Goal: Transaction & Acquisition: Purchase product/service

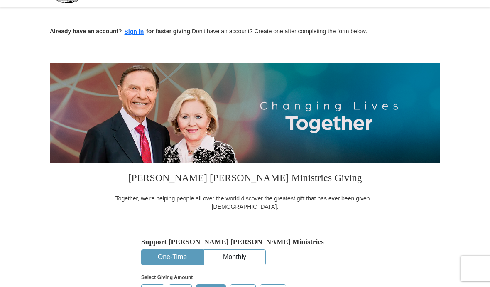
scroll to position [25, 0]
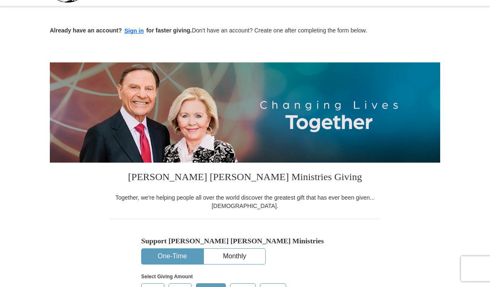
click at [134, 30] on button "Sign in" at bounding box center [134, 31] width 25 height 10
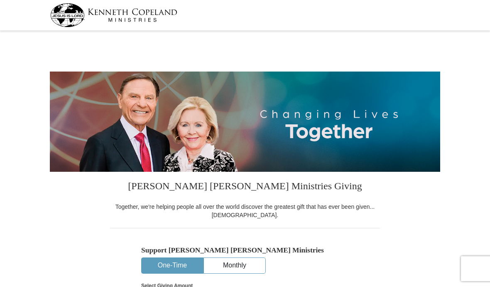
select select "VA"
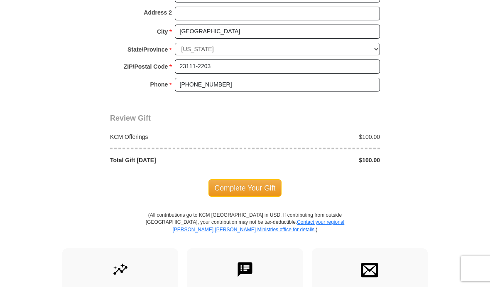
scroll to position [667, 0]
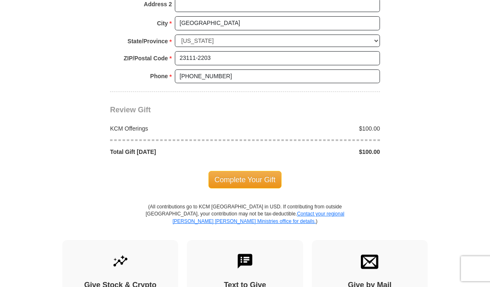
click at [267, 171] on span "Complete Your Gift" at bounding box center [245, 179] width 74 height 17
